Goal: Navigation & Orientation: Find specific page/section

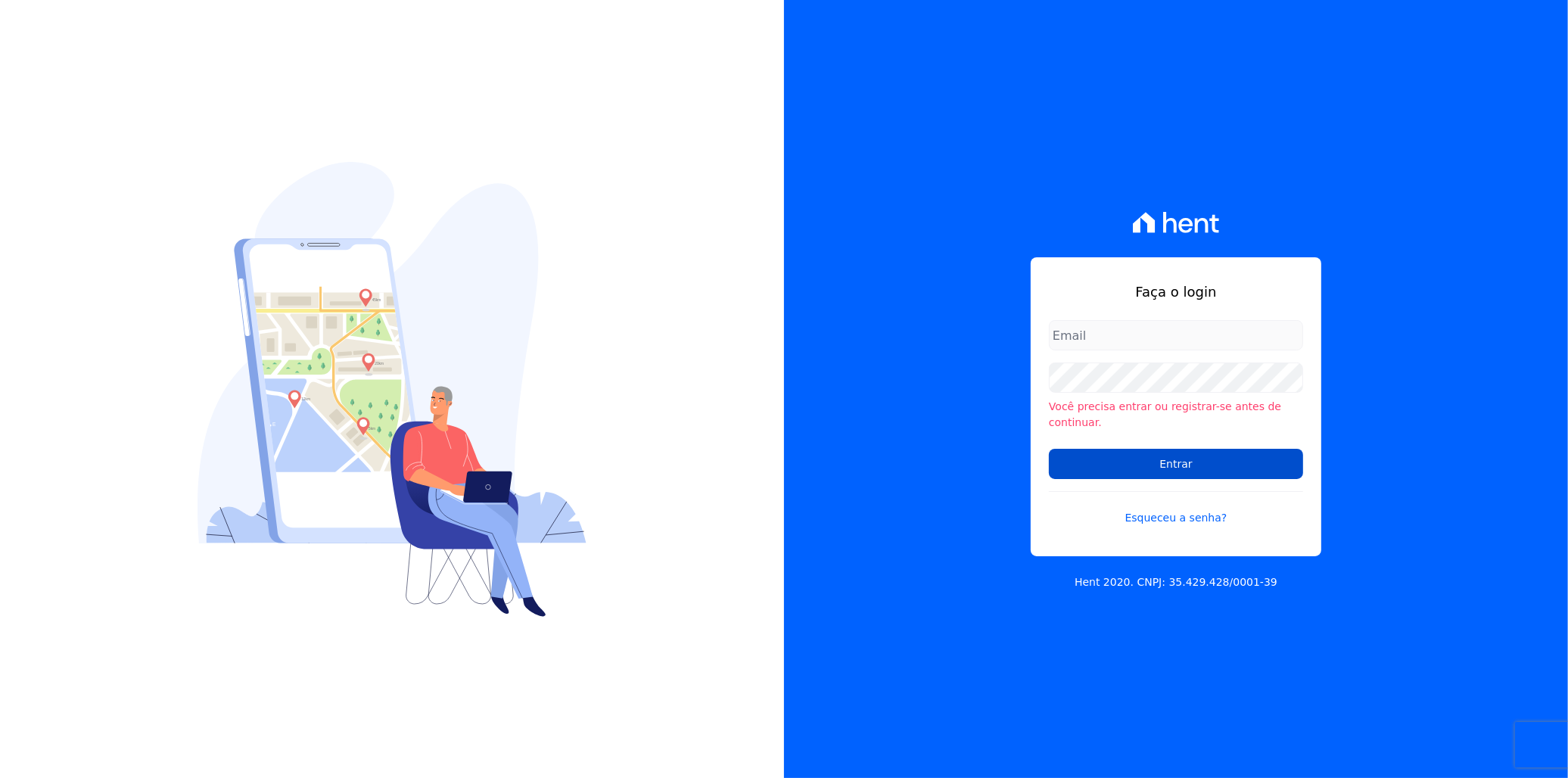
type input "[EMAIL_ADDRESS][PERSON_NAME][DOMAIN_NAME]"
click at [1218, 450] on input "Entrar" at bounding box center [1176, 463] width 254 height 30
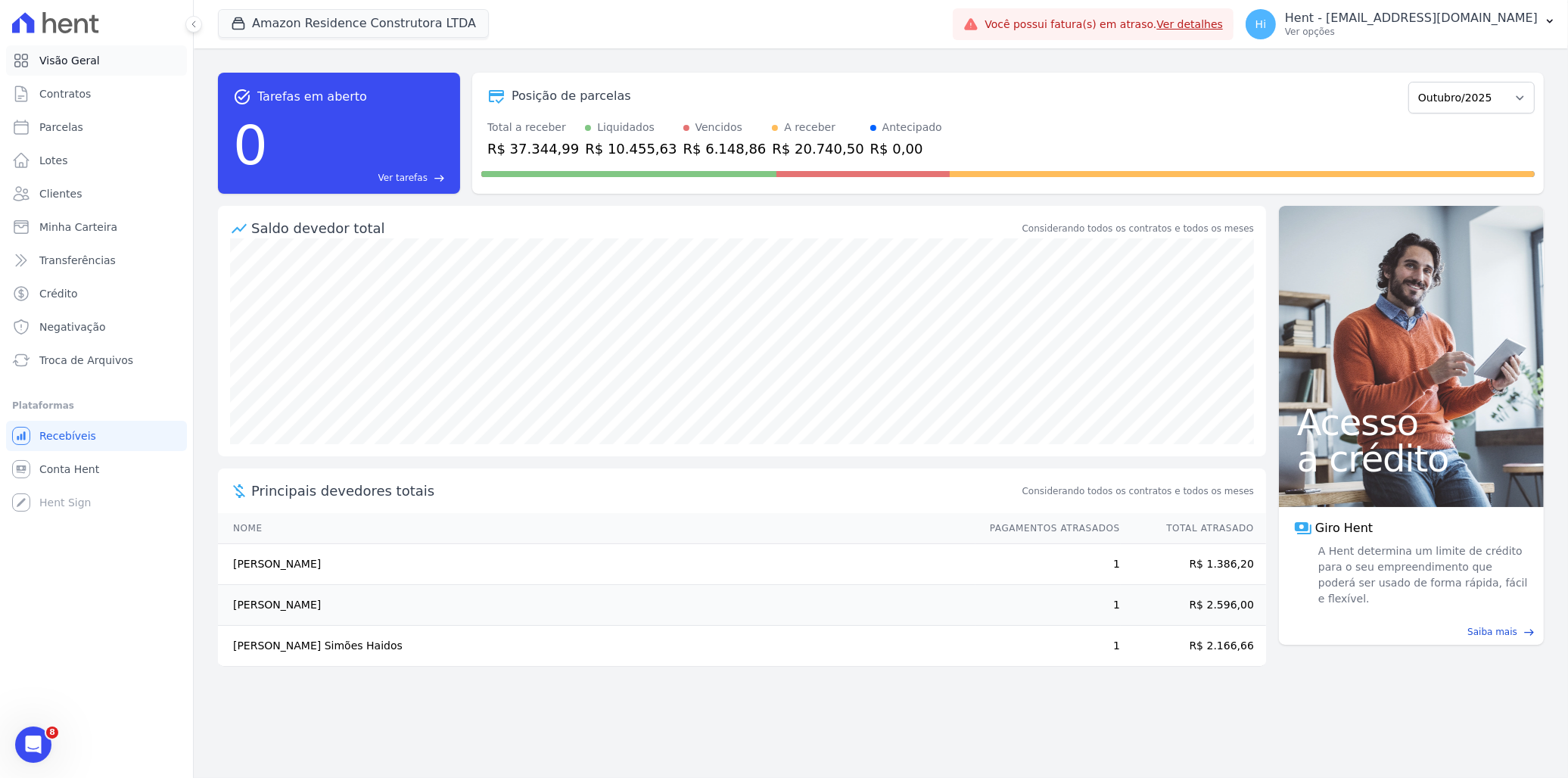
click at [68, 53] on span "Visão Geral" at bounding box center [69, 60] width 60 height 15
